Goal: Transaction & Acquisition: Purchase product/service

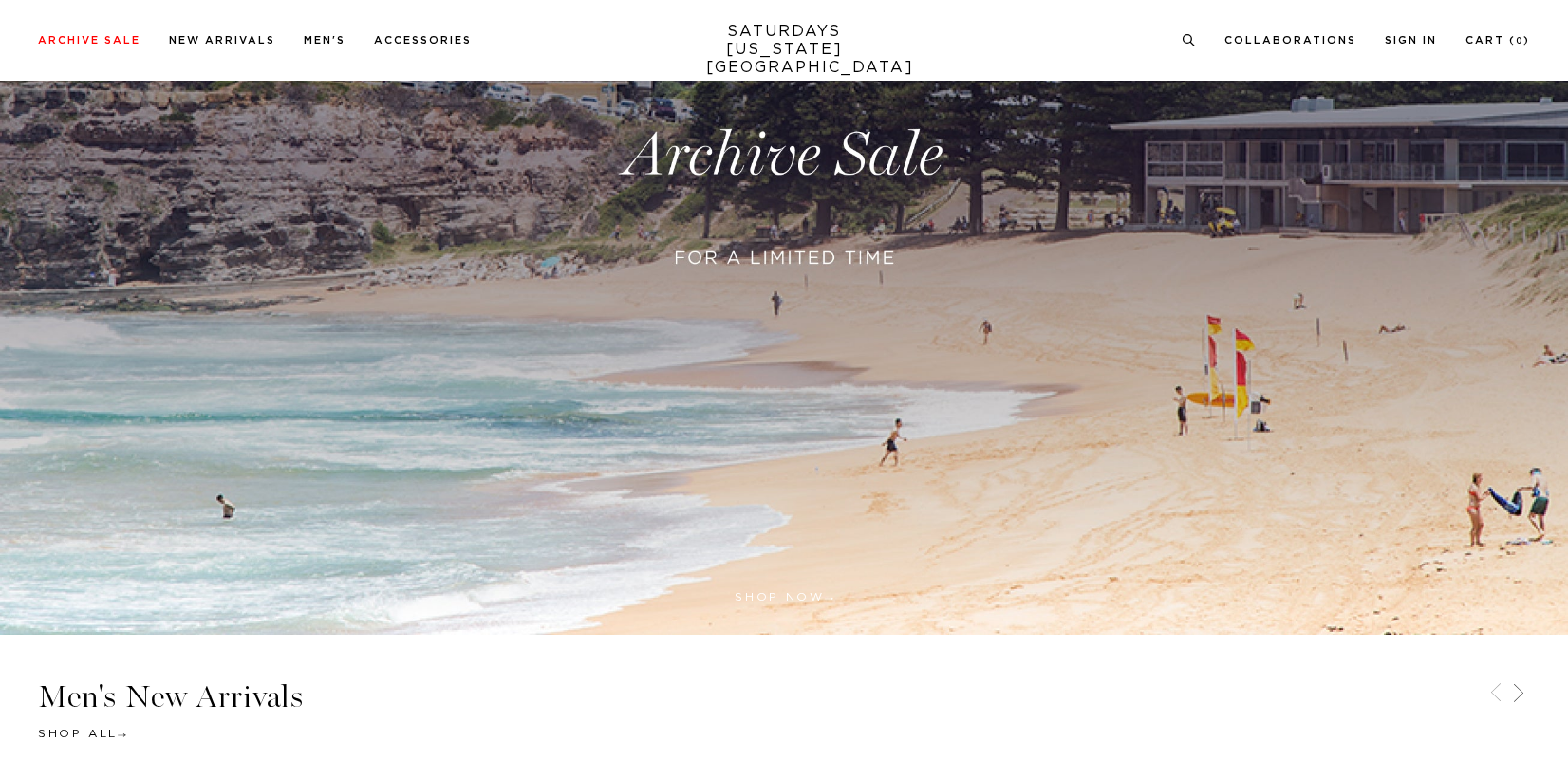
scroll to position [52, 0]
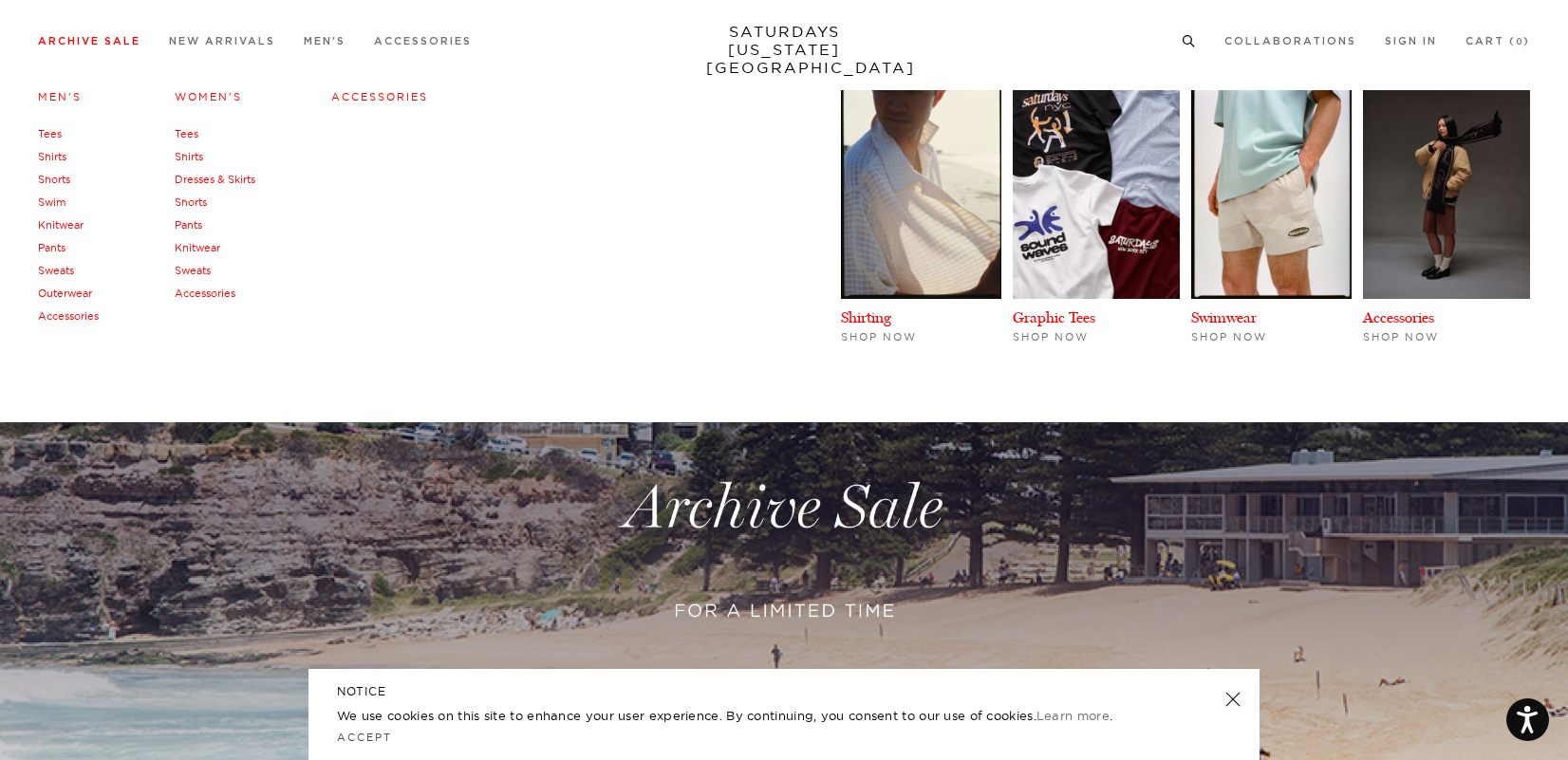
click at [54, 158] on link "Shirts" at bounding box center [51, 157] width 28 height 14
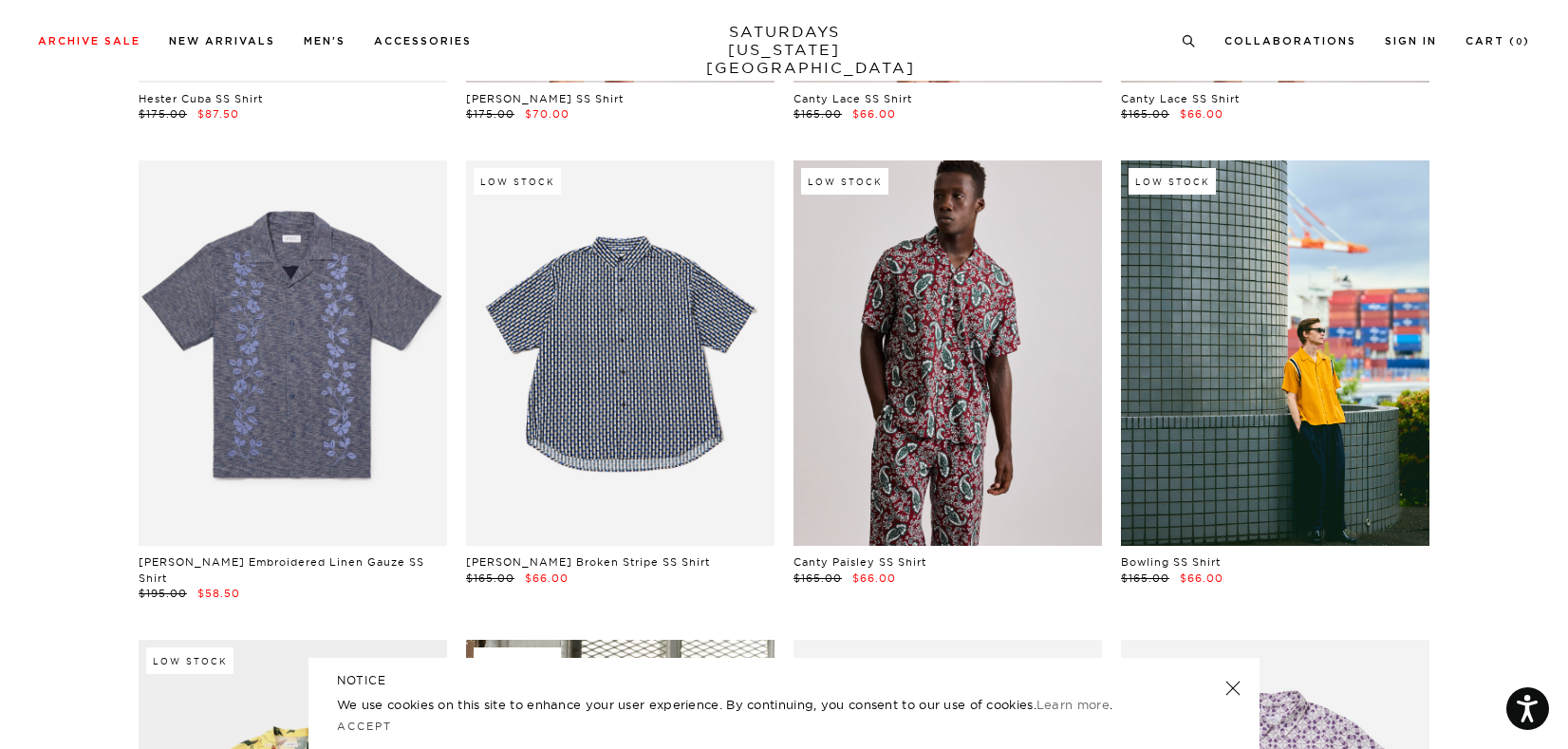
scroll to position [1460, 0]
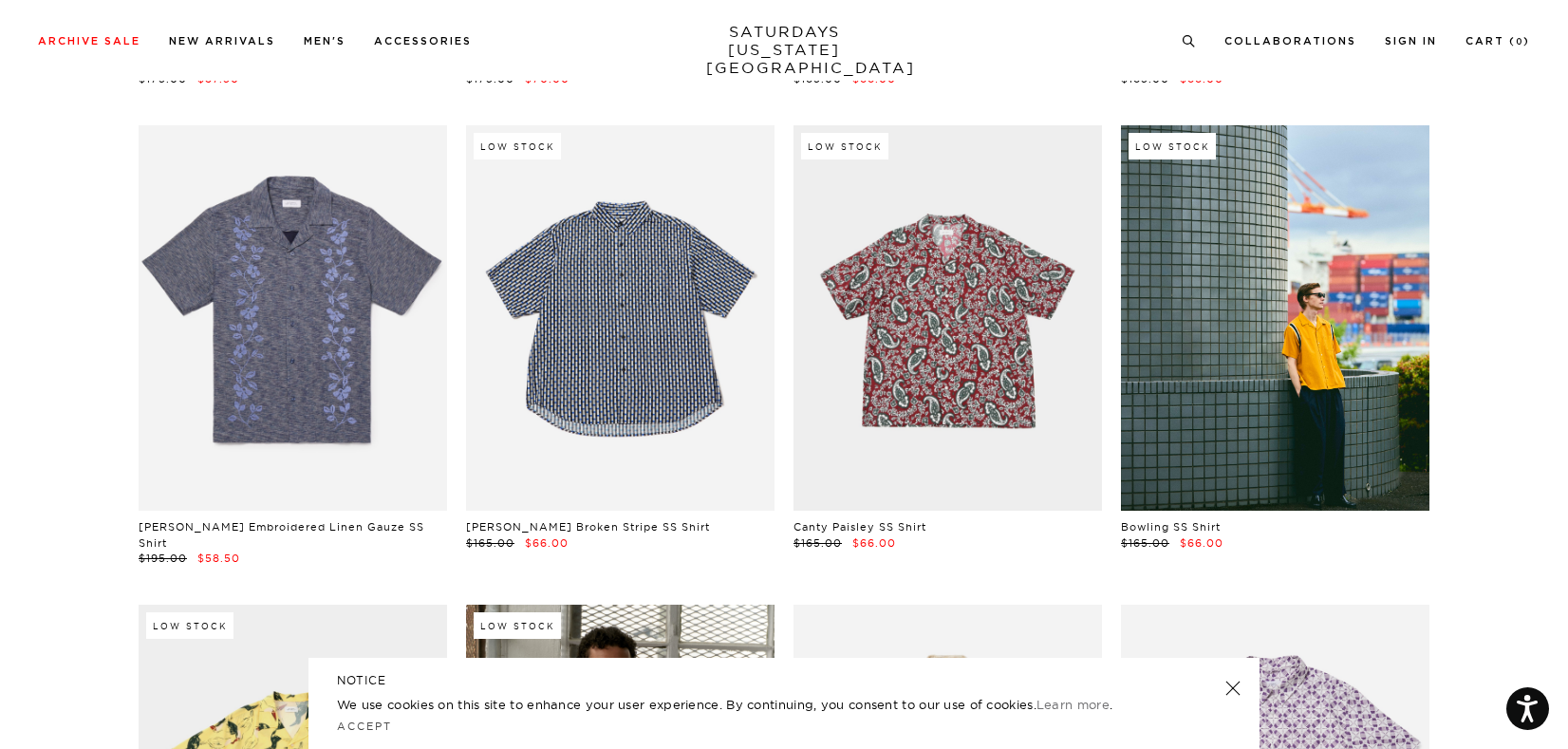
click at [986, 351] on link at bounding box center [948, 318] width 308 height 386
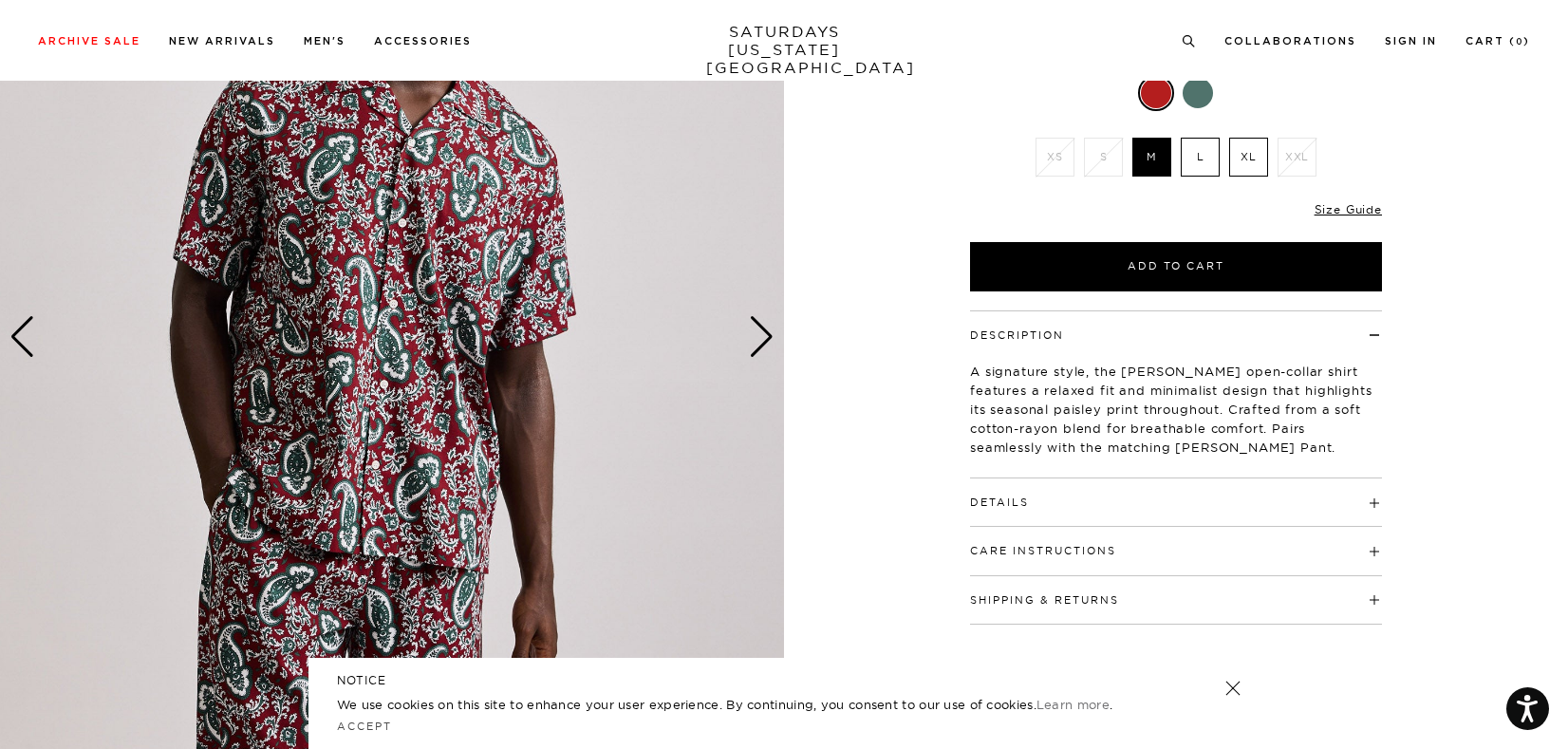
scroll to position [274, 0]
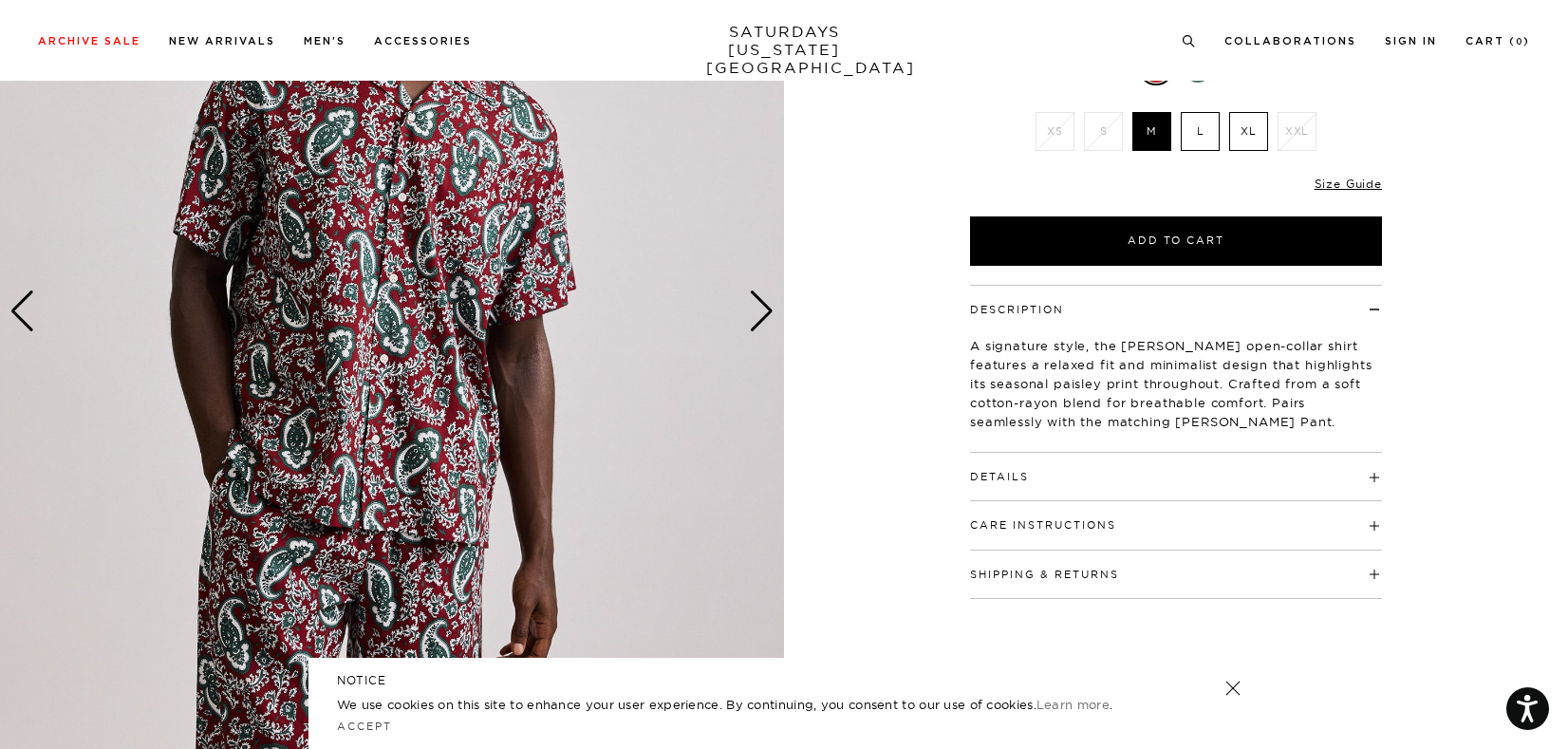
click at [759, 317] on div "Next slide" at bounding box center [762, 311] width 25 height 42
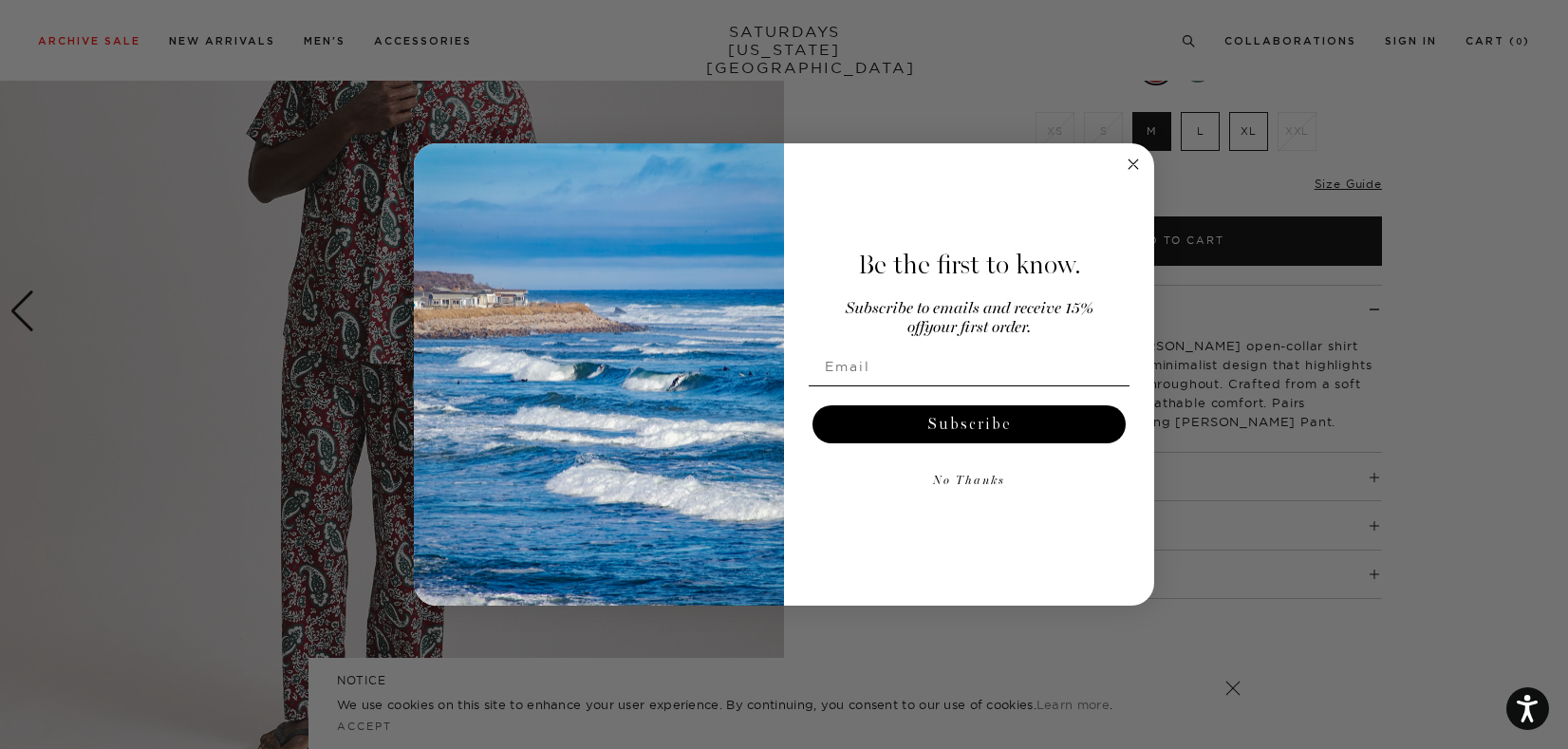
click at [1130, 165] on icon "Close dialog" at bounding box center [1133, 165] width 10 height 10
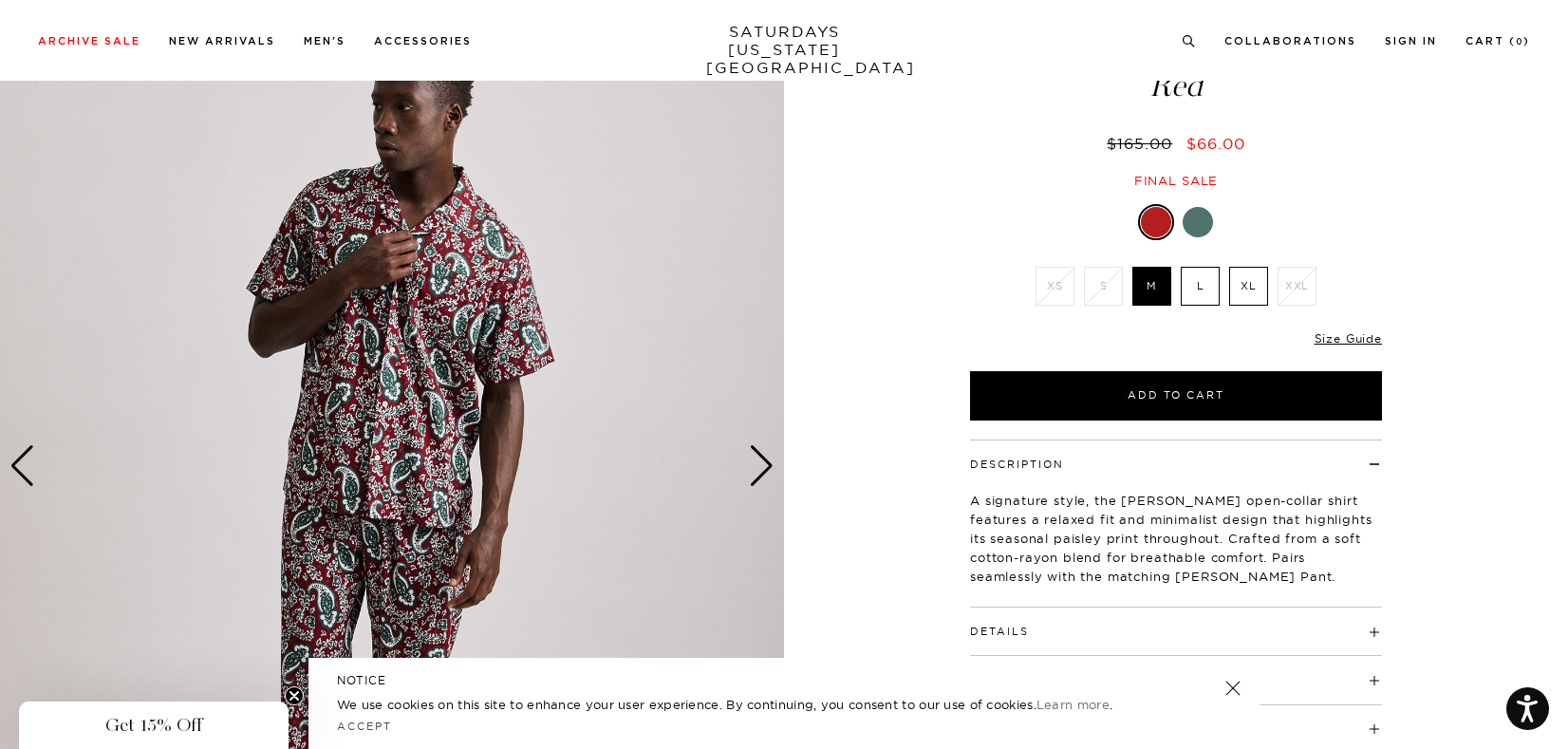
scroll to position [116, 0]
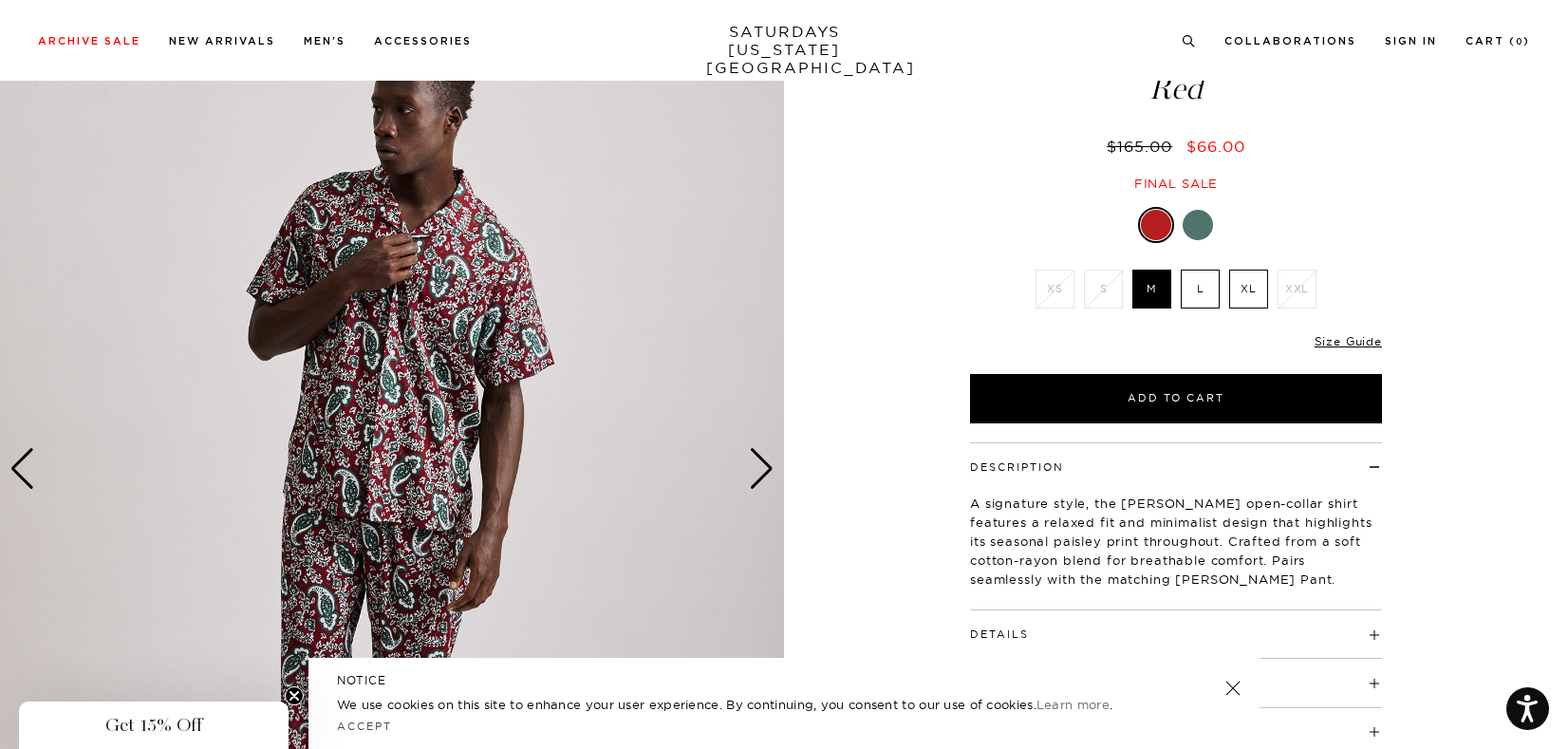
click at [758, 467] on div "Next slide" at bounding box center [762, 468] width 25 height 42
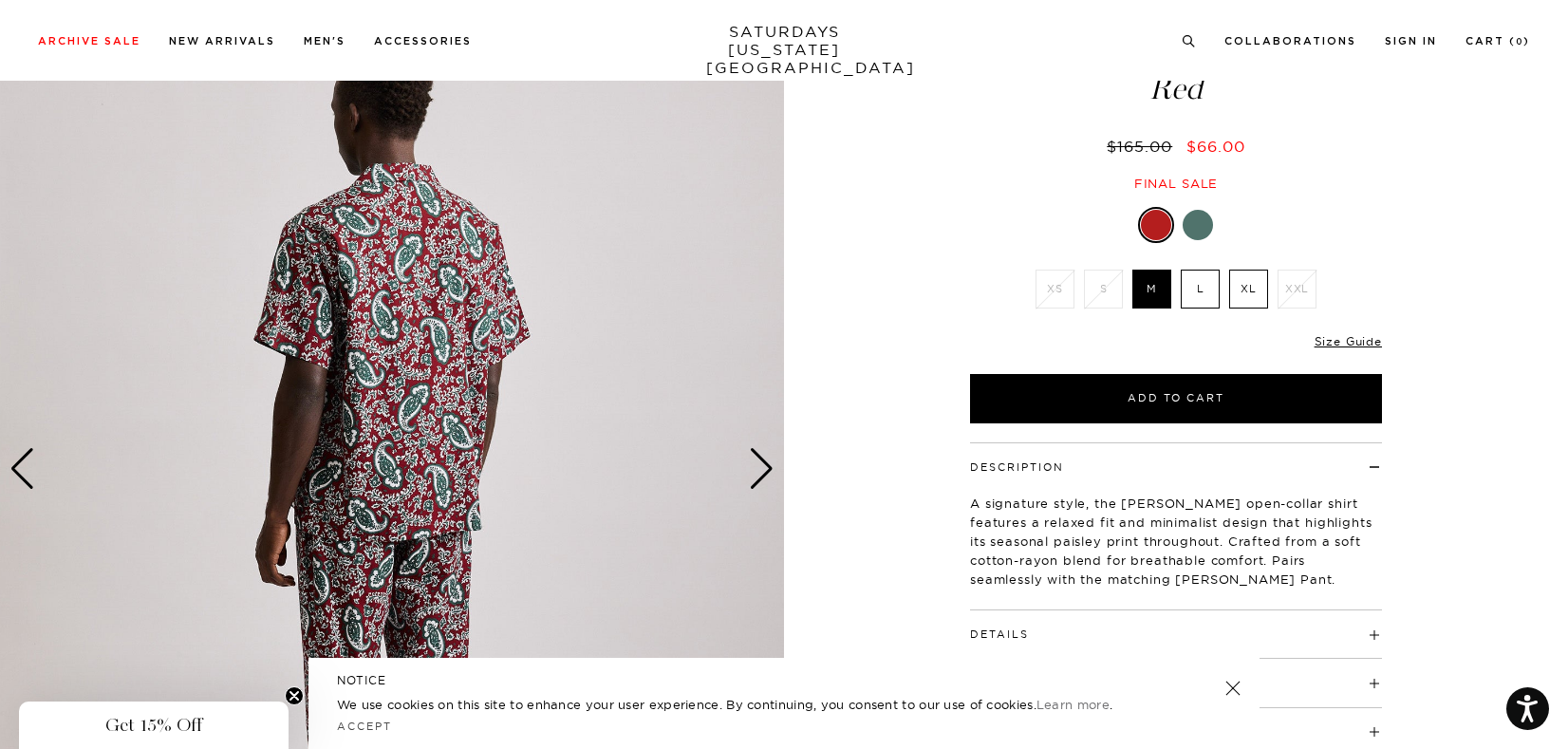
click at [758, 467] on div "Next slide" at bounding box center [762, 468] width 25 height 42
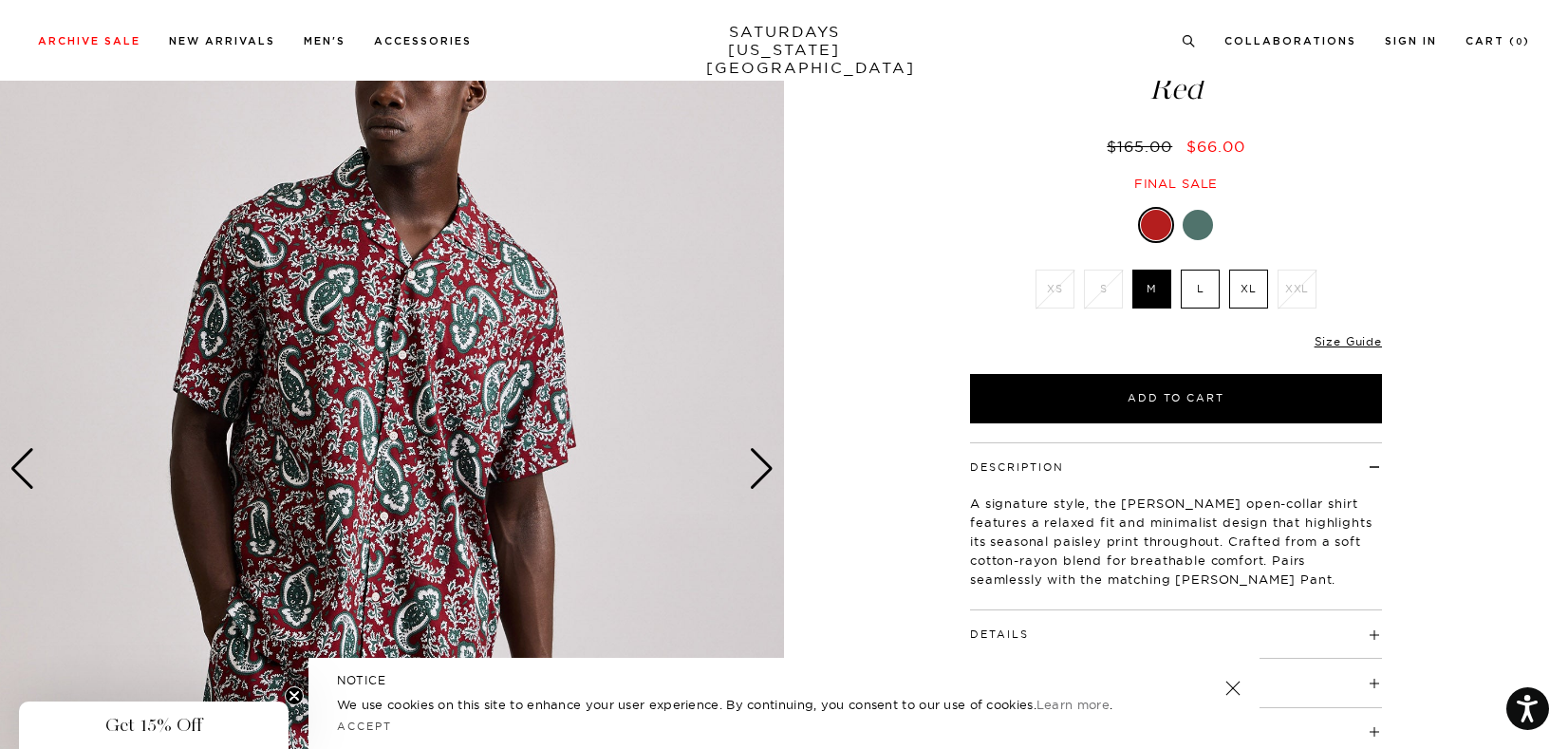
click at [759, 467] on div "Next slide" at bounding box center [762, 468] width 25 height 42
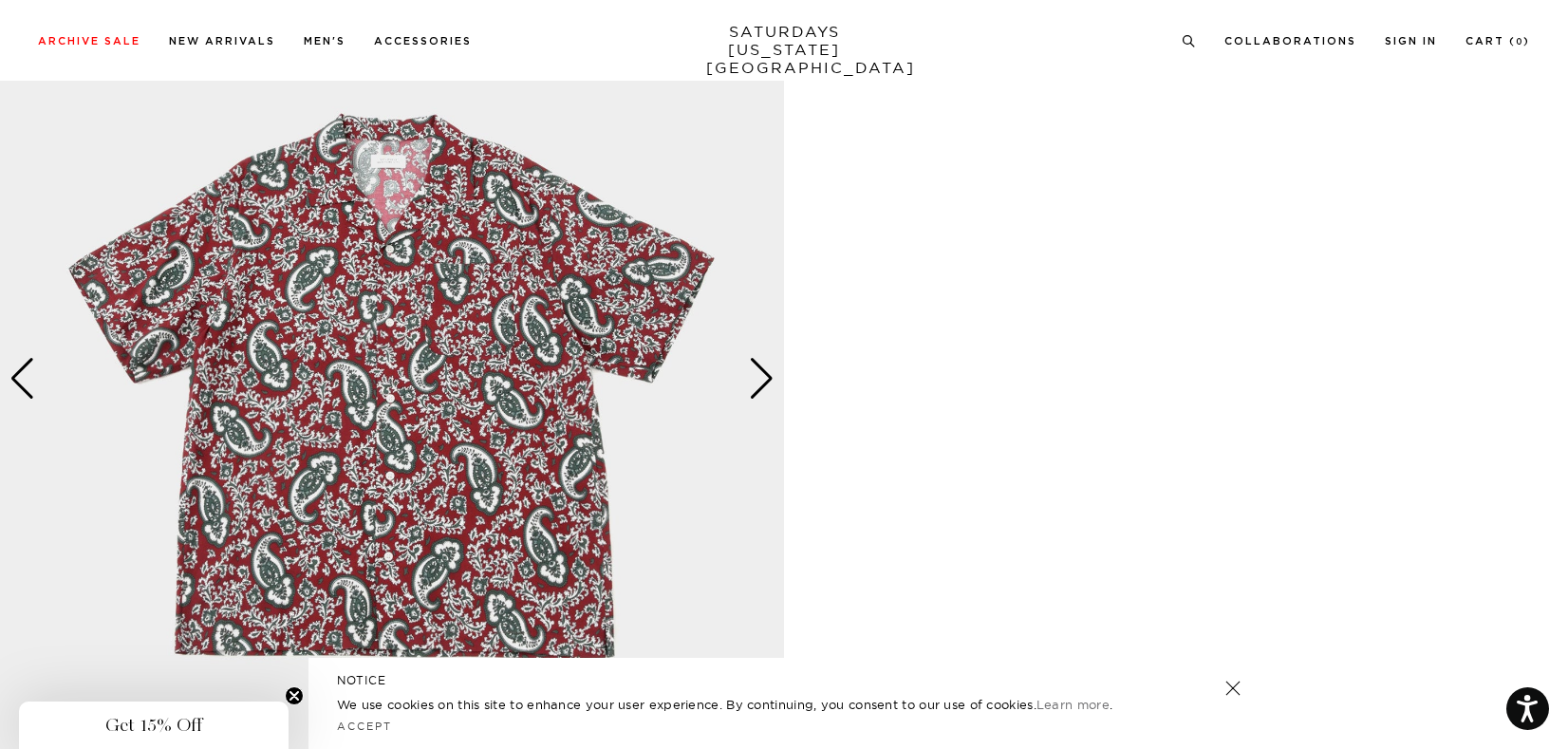
scroll to position [1188, 0]
